Goal: Check status: Check status

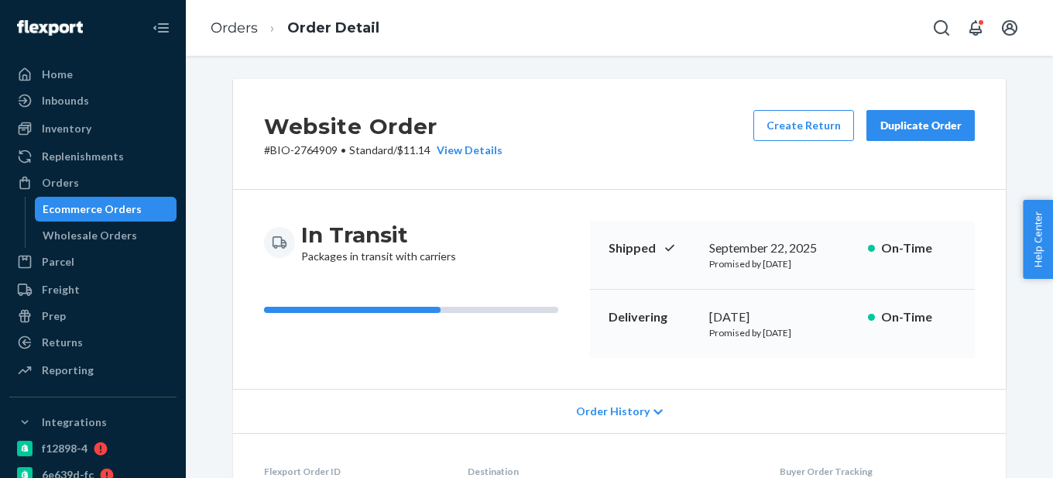
click at [102, 205] on div "Ecommerce Orders" at bounding box center [92, 208] width 99 height 15
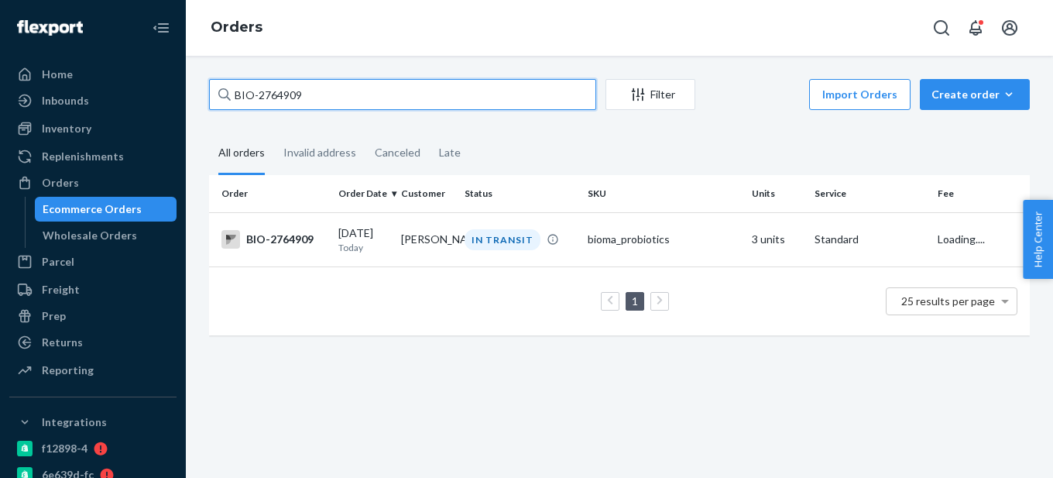
drag, startPoint x: 259, startPoint y: 94, endPoint x: 345, endPoint y: 94, distance: 86.7
click at [345, 94] on input "BIO-2764909" at bounding box center [402, 94] width 387 height 31
paste input "256439"
type input "BIO- 2564399"
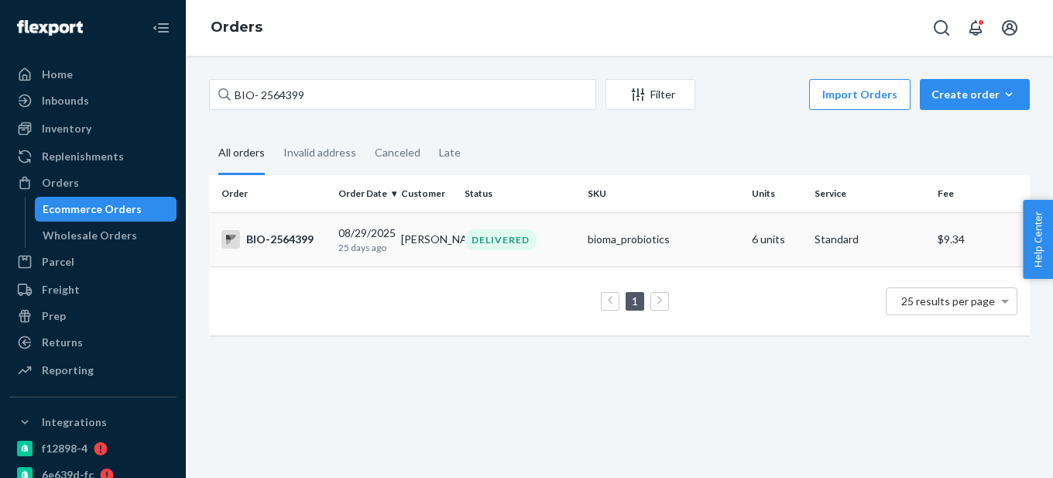
click at [303, 237] on div "BIO-2564399" at bounding box center [273, 239] width 104 height 19
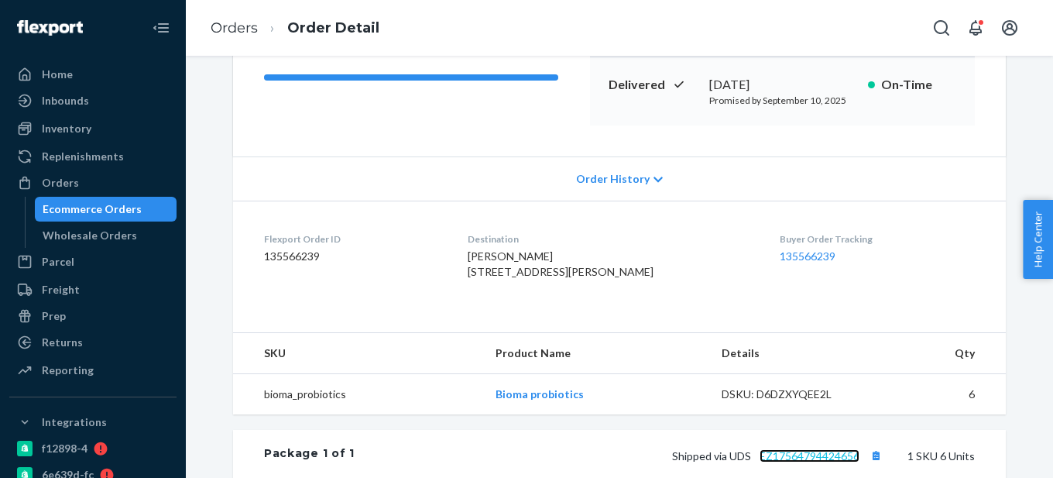
scroll to position [155, 0]
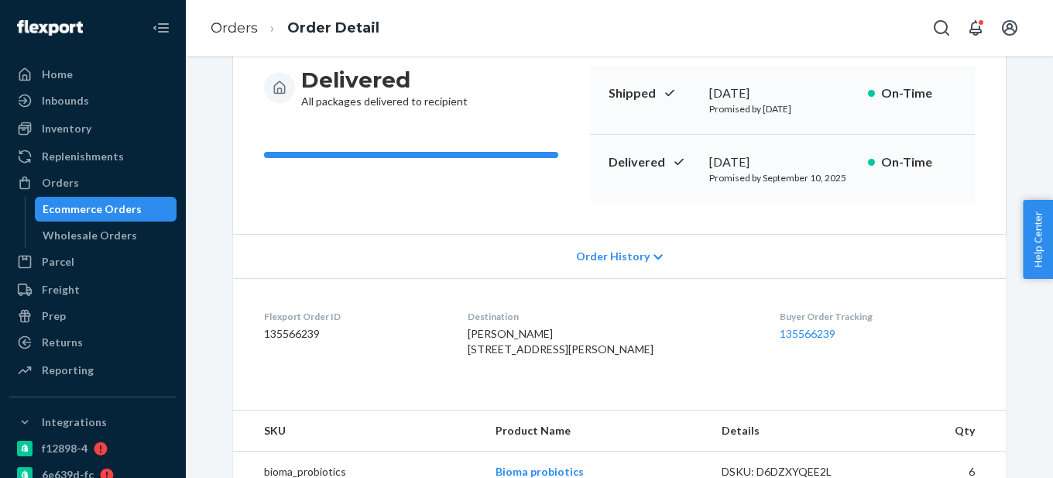
drag, startPoint x: 703, startPoint y: 158, endPoint x: 811, endPoint y: 155, distance: 108.4
click at [811, 155] on div "[DATE]" at bounding box center [782, 162] width 146 height 18
copy div "[DATE]"
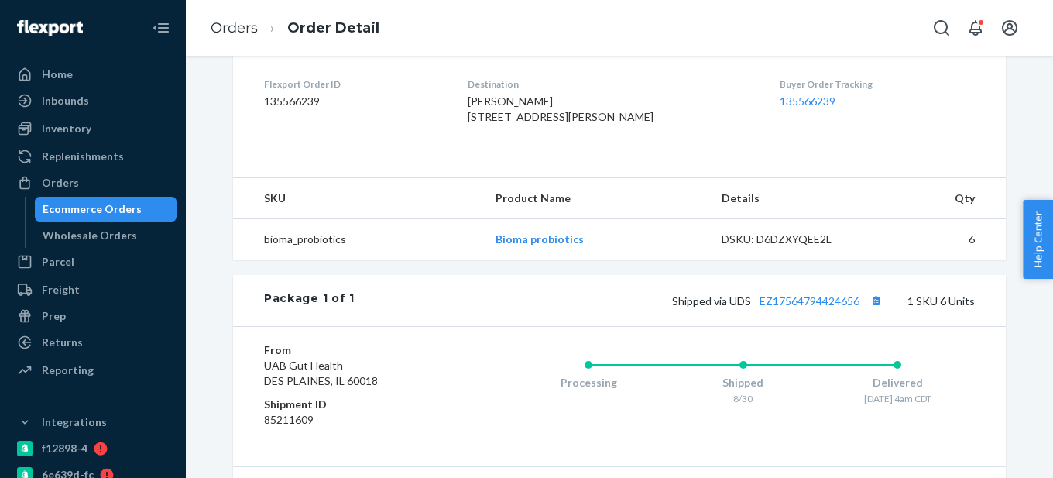
scroll to position [464, 0]
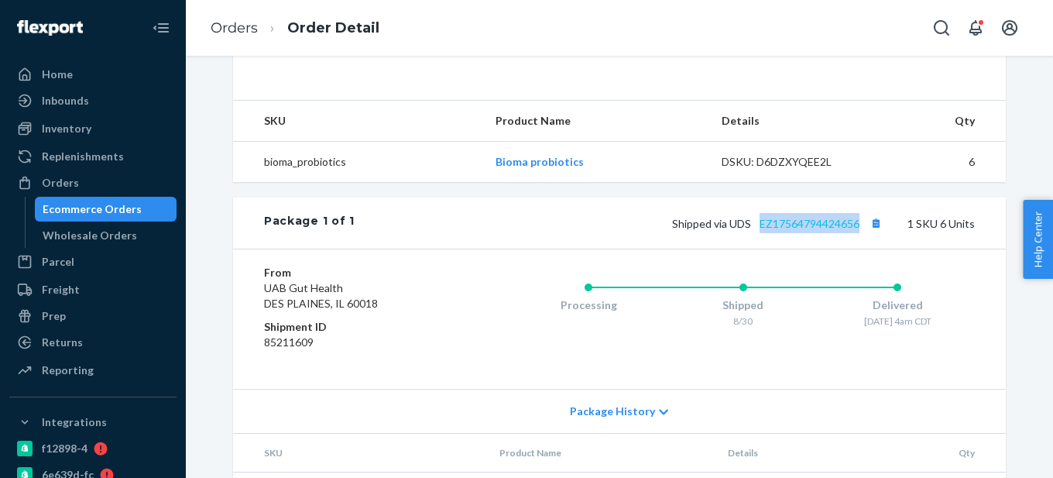
drag, startPoint x: 856, startPoint y: 255, endPoint x: 755, endPoint y: 255, distance: 101.4
click at [755, 230] on span "Shipped via UDS EZ17564794424656" at bounding box center [779, 223] width 214 height 13
copy link "EZ17564794424656"
